Goal: Task Accomplishment & Management: Manage account settings

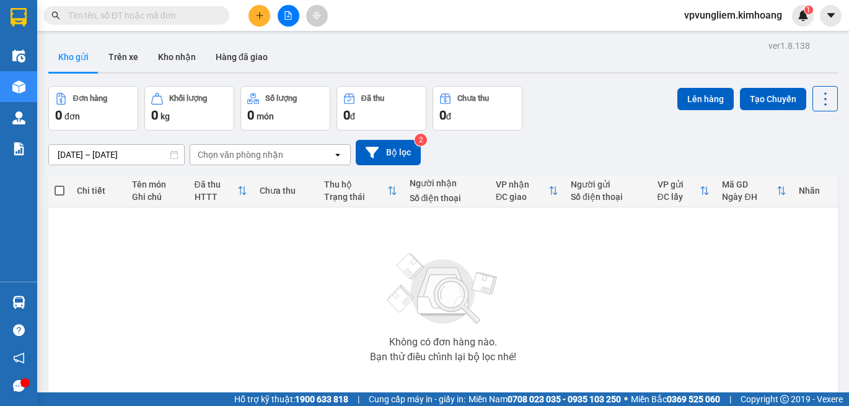
scroll to position [59, 0]
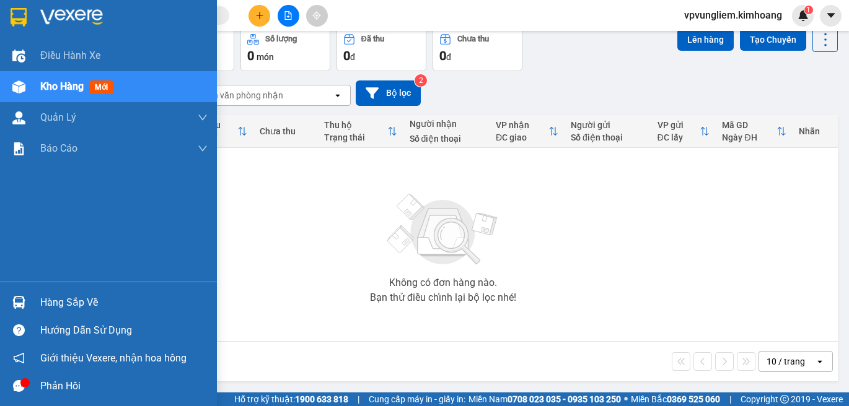
click at [61, 303] on div "Hàng sắp về" at bounding box center [123, 303] width 167 height 19
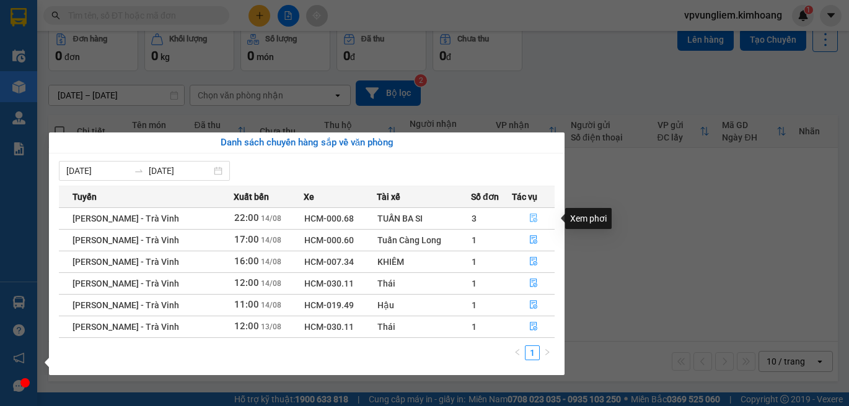
click at [530, 215] on icon "file-done" at bounding box center [533, 218] width 9 height 9
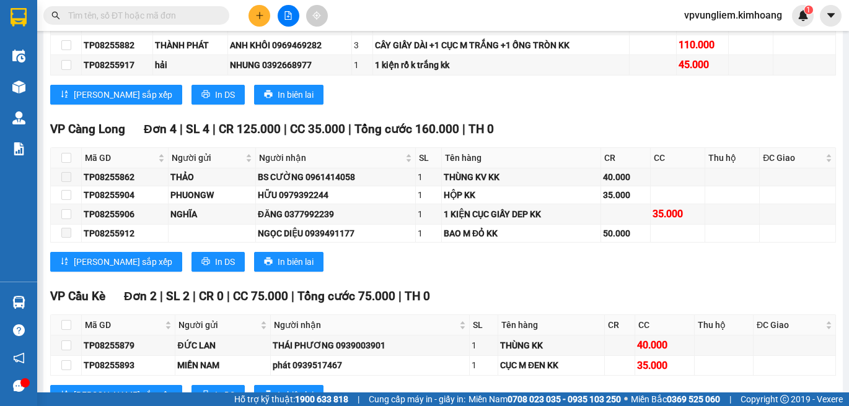
scroll to position [1568, 0]
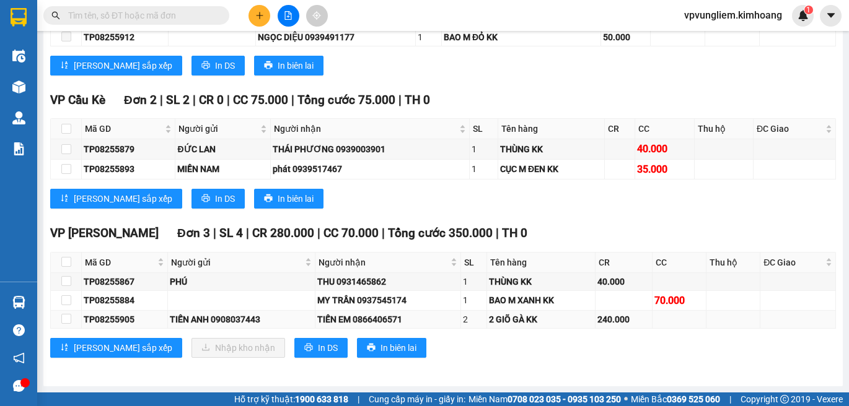
click at [51, 323] on td at bounding box center [66, 320] width 31 height 18
click at [66, 324] on input "checkbox" at bounding box center [66, 319] width 10 height 10
checkbox input "true"
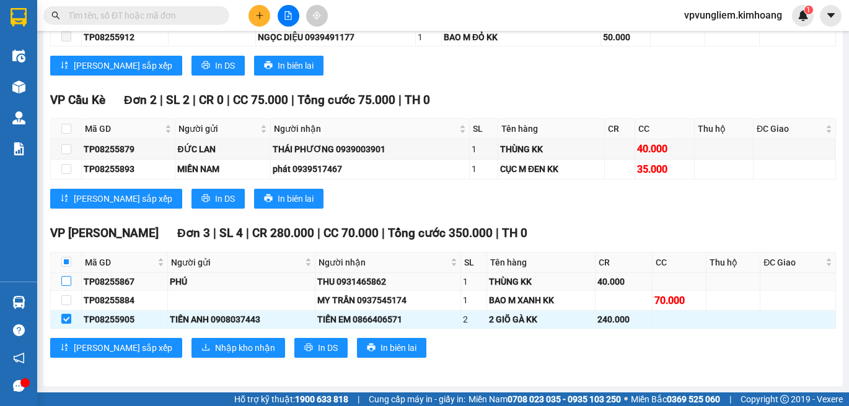
click at [67, 276] on input "checkbox" at bounding box center [66, 281] width 10 height 10
checkbox input "true"
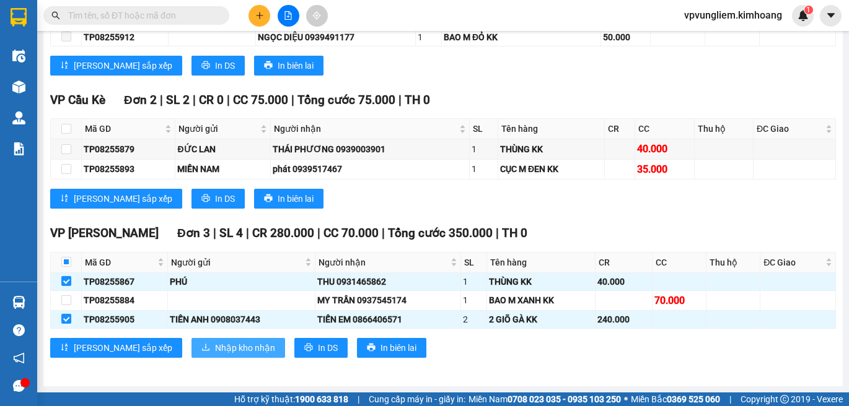
click at [213, 339] on button "Nhập kho nhận" at bounding box center [238, 348] width 94 height 20
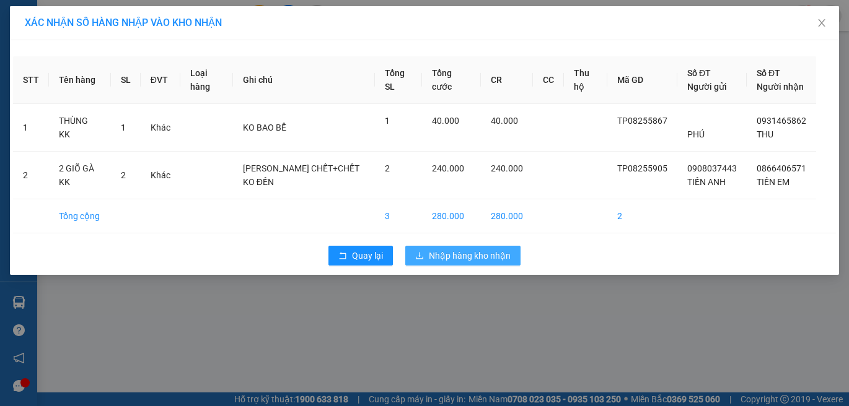
click at [457, 260] on span "Nhập hàng kho nhận" at bounding box center [470, 256] width 82 height 14
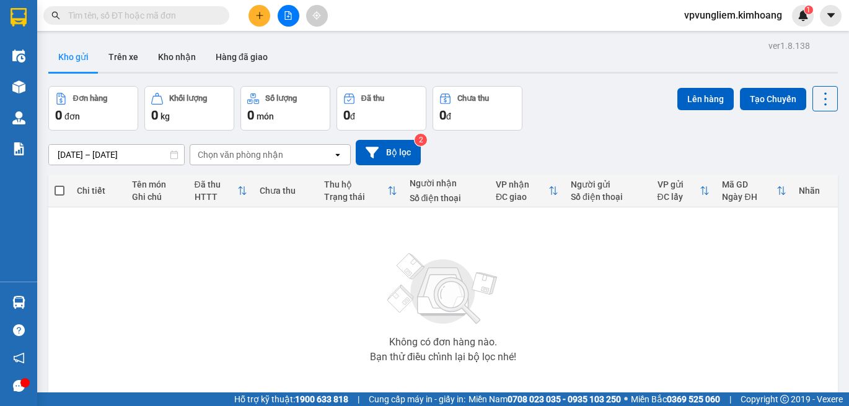
drag, startPoint x: 189, startPoint y: 59, endPoint x: 194, endPoint y: 77, distance: 18.6
click at [191, 62] on button "Kho nhận" at bounding box center [177, 57] width 58 height 30
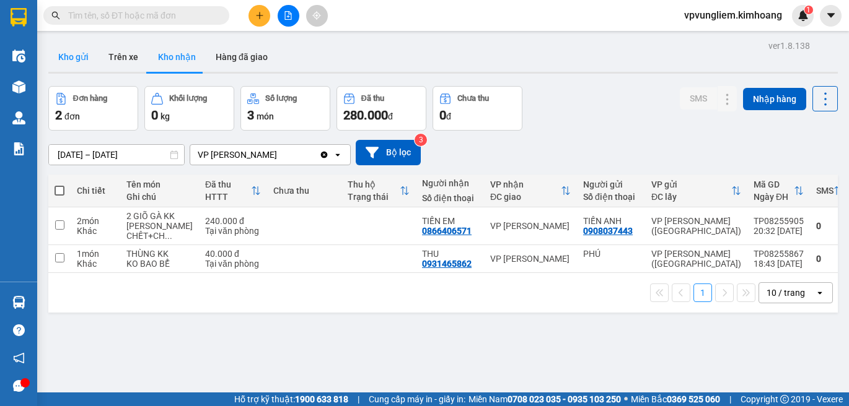
click at [78, 65] on button "Kho gửi" at bounding box center [73, 57] width 50 height 30
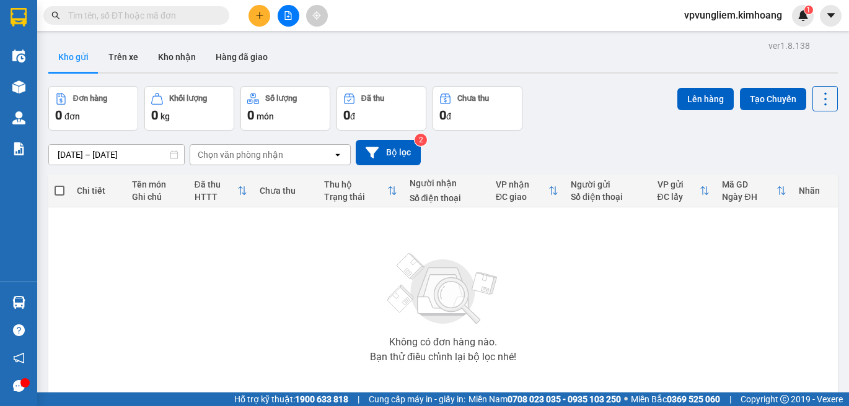
click at [152, 20] on input "text" at bounding box center [141, 16] width 146 height 14
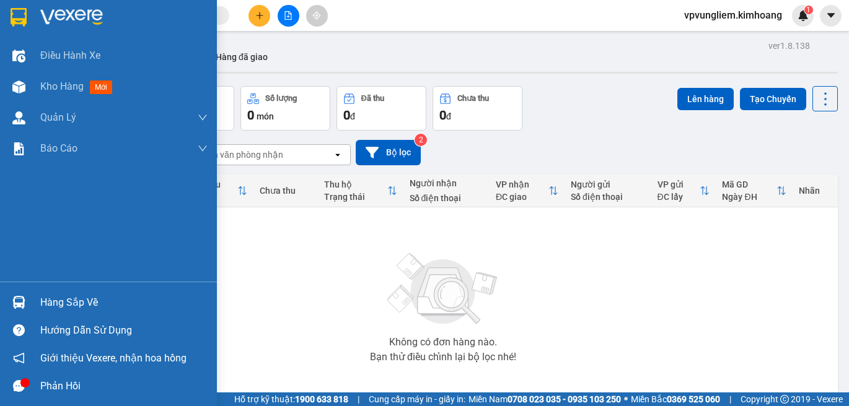
click at [57, 310] on div "Hàng sắp về" at bounding box center [123, 303] width 167 height 19
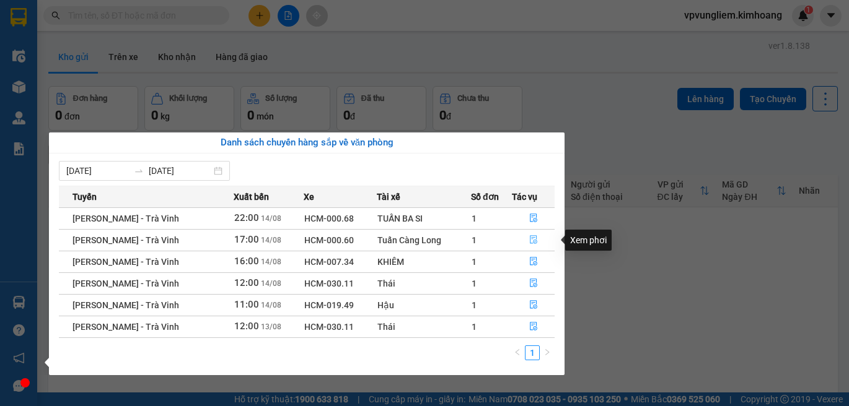
click at [535, 247] on button "button" at bounding box center [532, 240] width 41 height 20
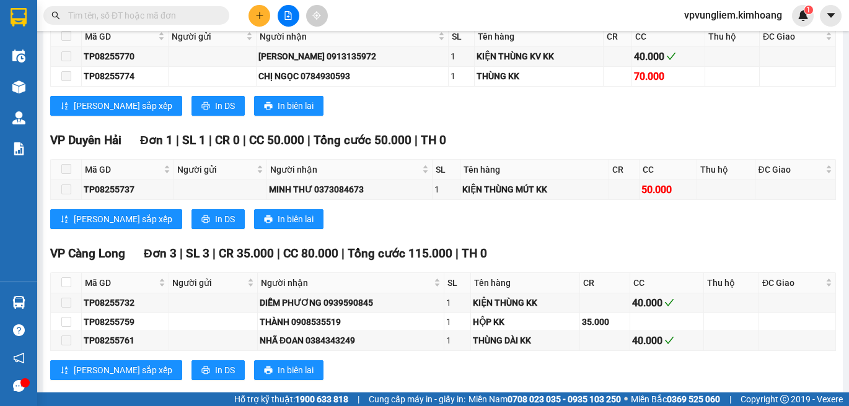
scroll to position [1628, 0]
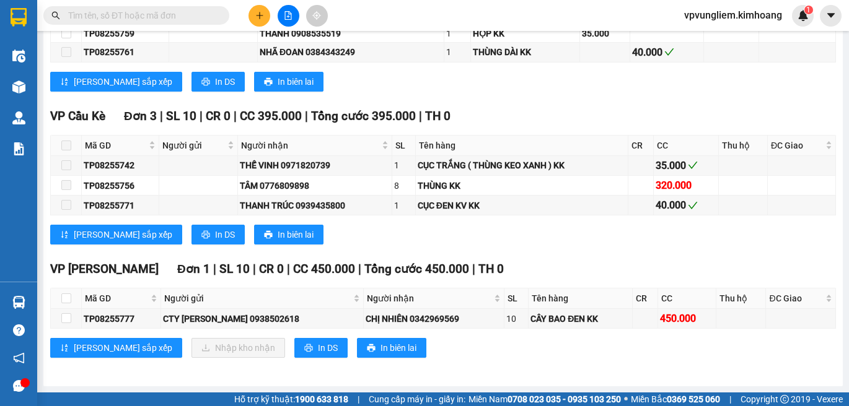
click at [417, 338] on div "[PERSON_NAME] sắp xếp Nhập kho nhận In DS In biên lai" at bounding box center [442, 348] width 785 height 20
click at [124, 20] on input "text" at bounding box center [141, 16] width 146 height 14
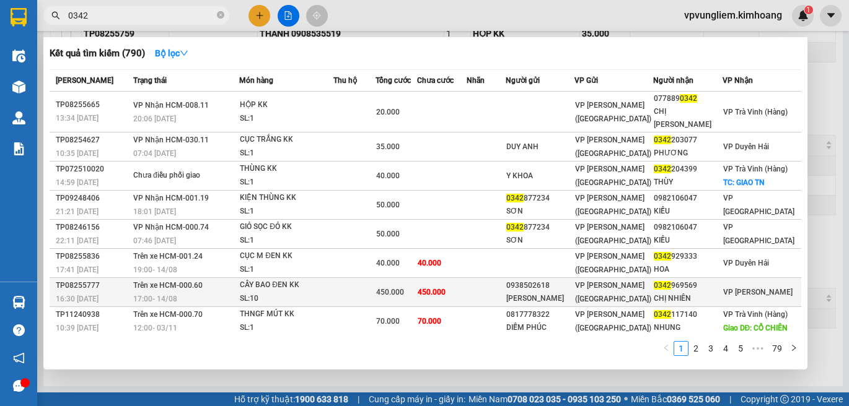
type input "0342"
click at [505, 288] on td at bounding box center [485, 292] width 38 height 29
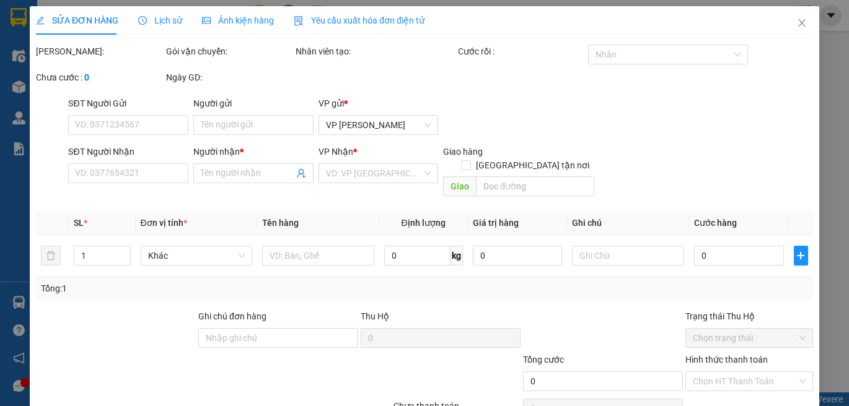
type input "0938502618"
type input "[PERSON_NAME]"
type input "0342969569"
type input "CHỊ NHIÊN"
type input "450.000"
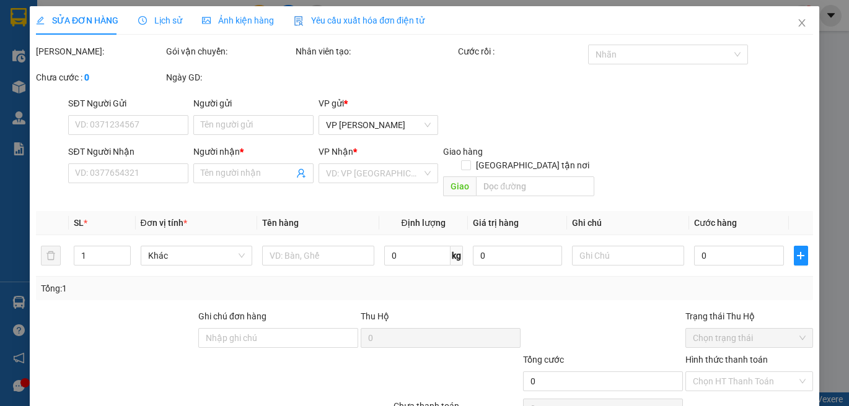
type input "450.000"
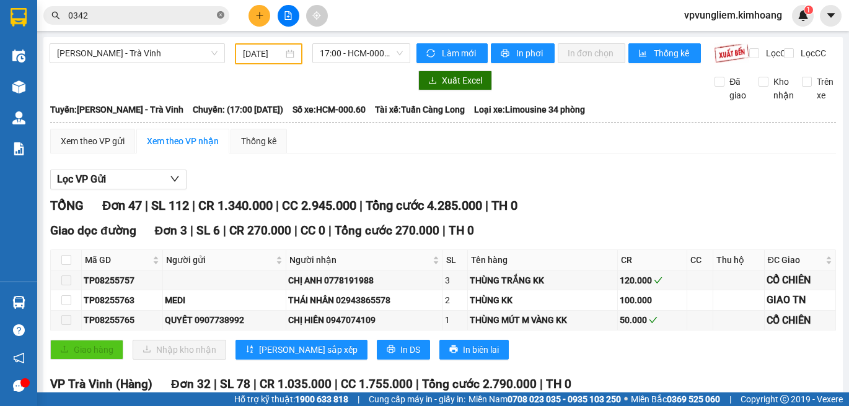
click at [219, 14] on icon "close-circle" at bounding box center [220, 14] width 7 height 7
click at [160, 16] on input "text" at bounding box center [141, 16] width 146 height 14
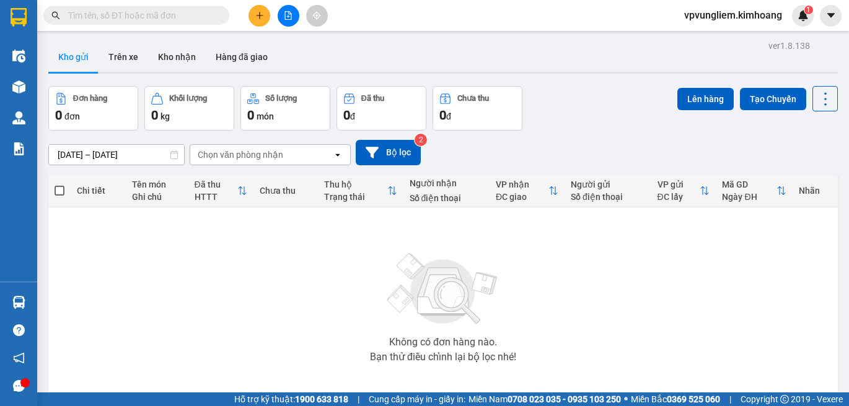
click at [207, 9] on input "text" at bounding box center [141, 16] width 146 height 14
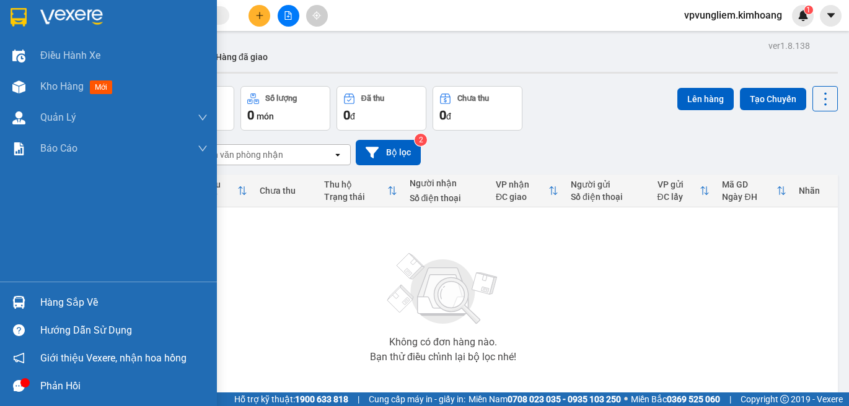
drag, startPoint x: 62, startPoint y: 307, endPoint x: 75, endPoint y: 305, distance: 13.1
click at [63, 307] on div "Hàng sắp về" at bounding box center [123, 303] width 167 height 19
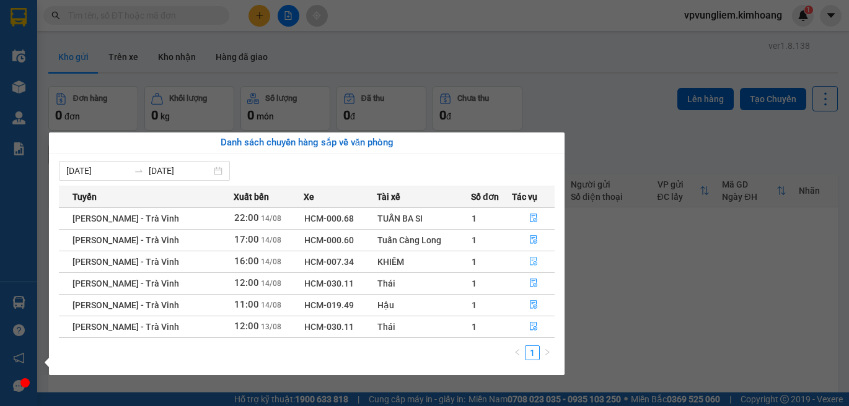
click at [530, 261] on icon "file-done" at bounding box center [533, 261] width 9 height 9
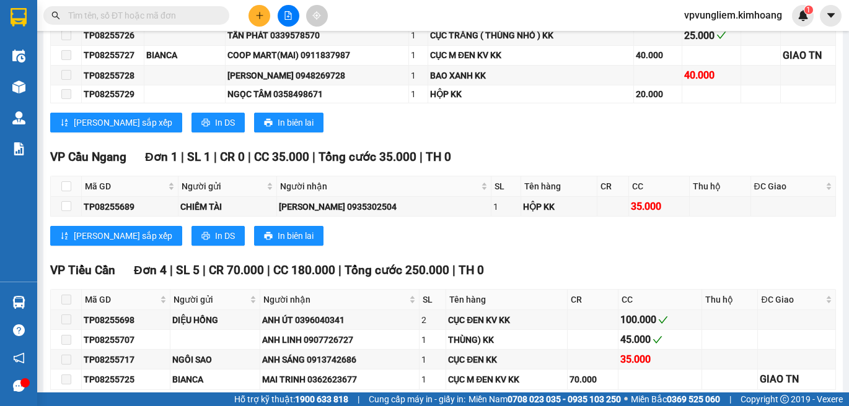
scroll to position [778, 0]
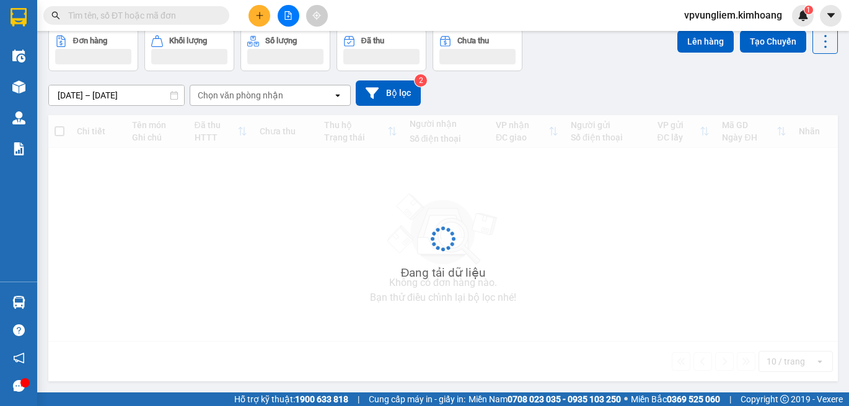
scroll to position [59, 0]
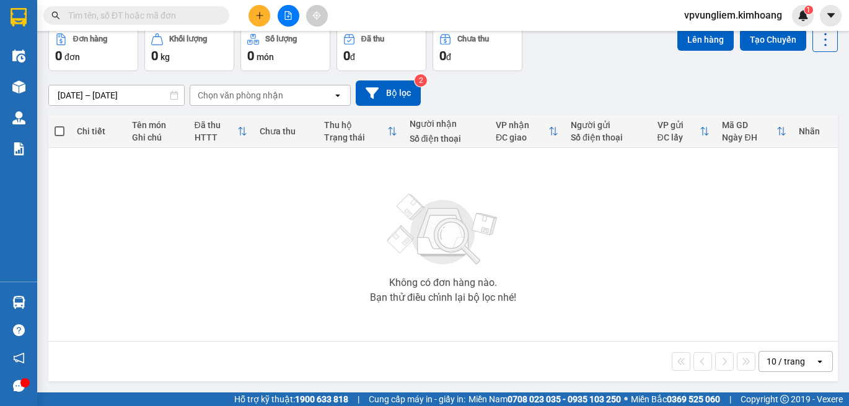
click at [150, 14] on input "text" at bounding box center [141, 16] width 146 height 14
